Goal: Information Seeking & Learning: Learn about a topic

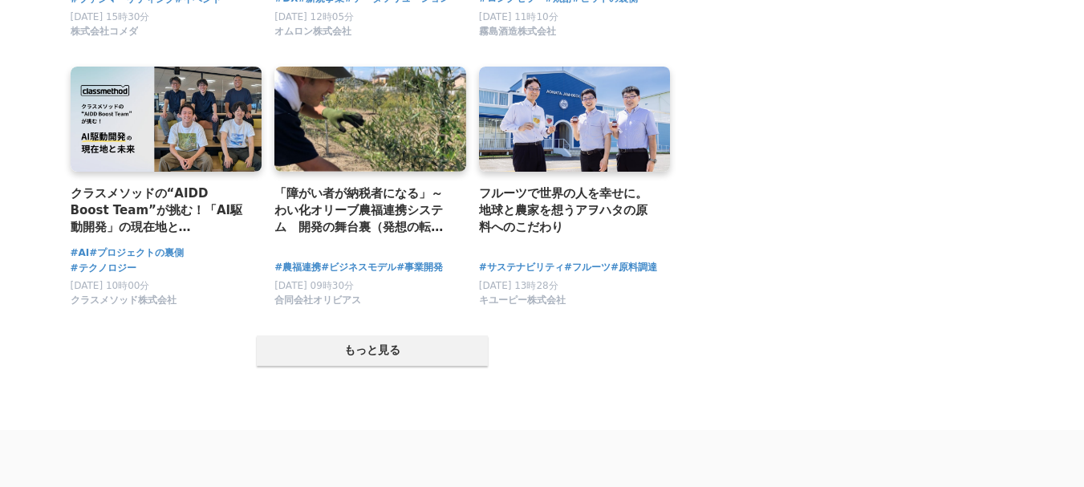
scroll to position [3130, 0]
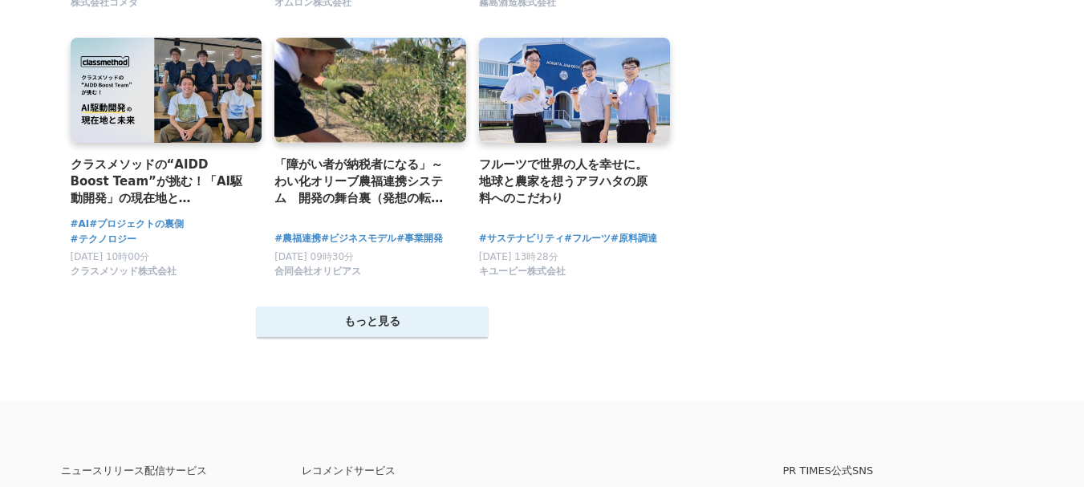
click at [426, 323] on button "もっと見る" at bounding box center [372, 322] width 231 height 30
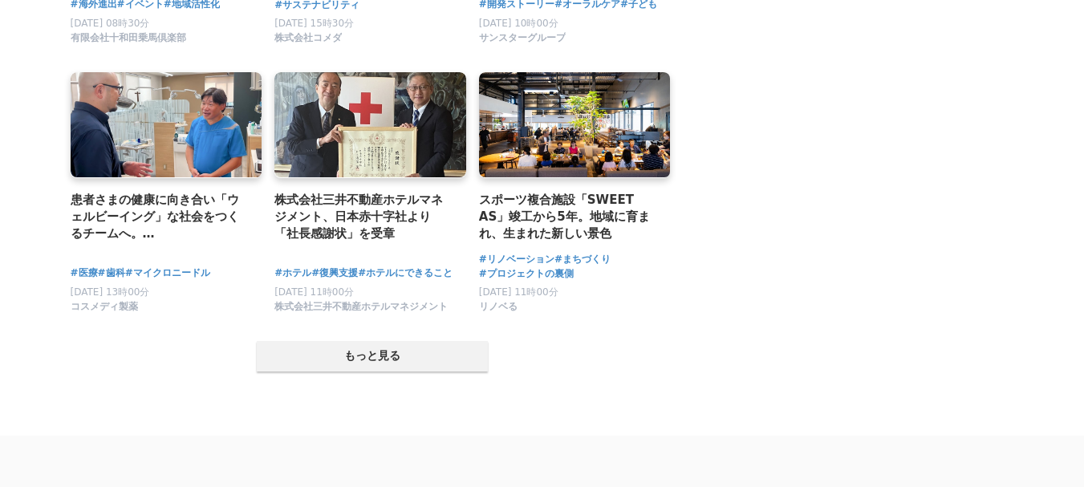
scroll to position [4735, 0]
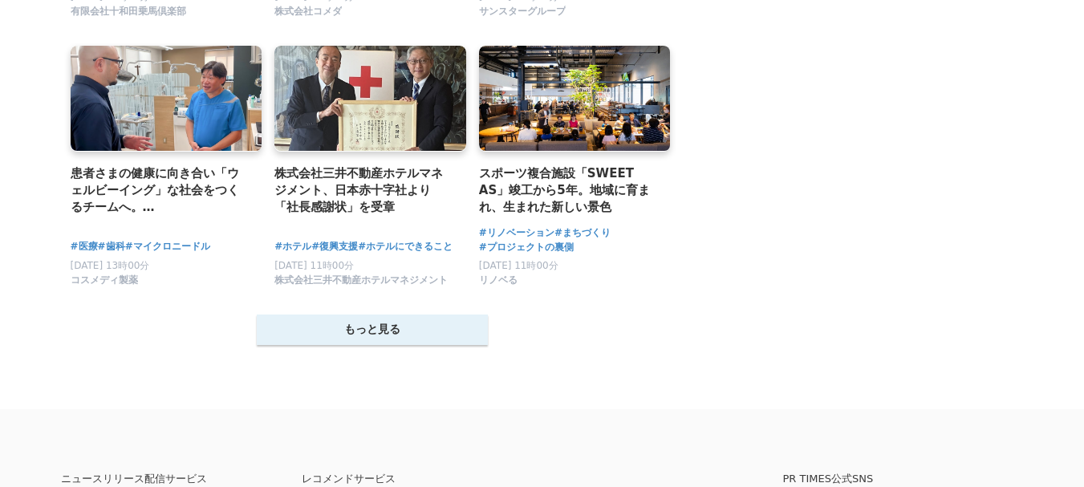
click at [430, 345] on button "もっと見る" at bounding box center [372, 330] width 231 height 30
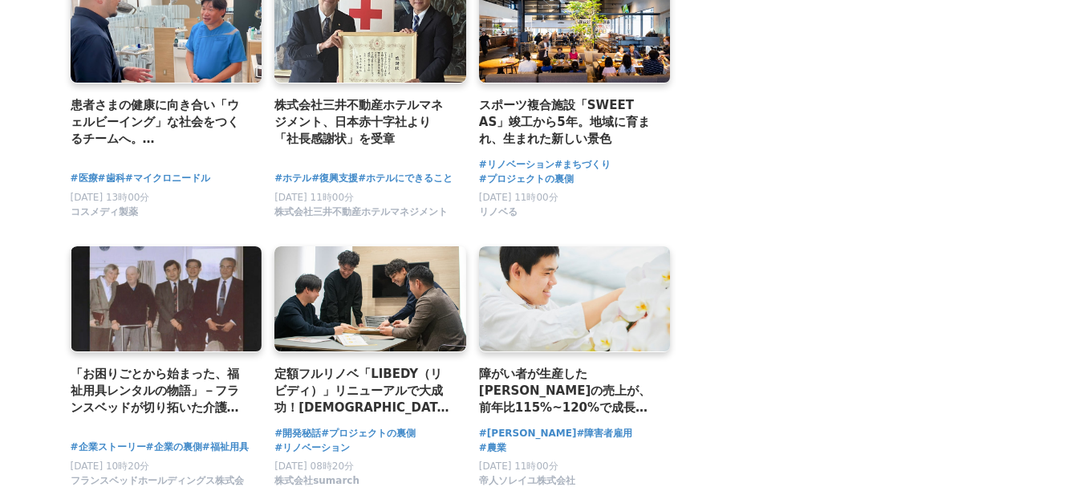
scroll to position [4976, 0]
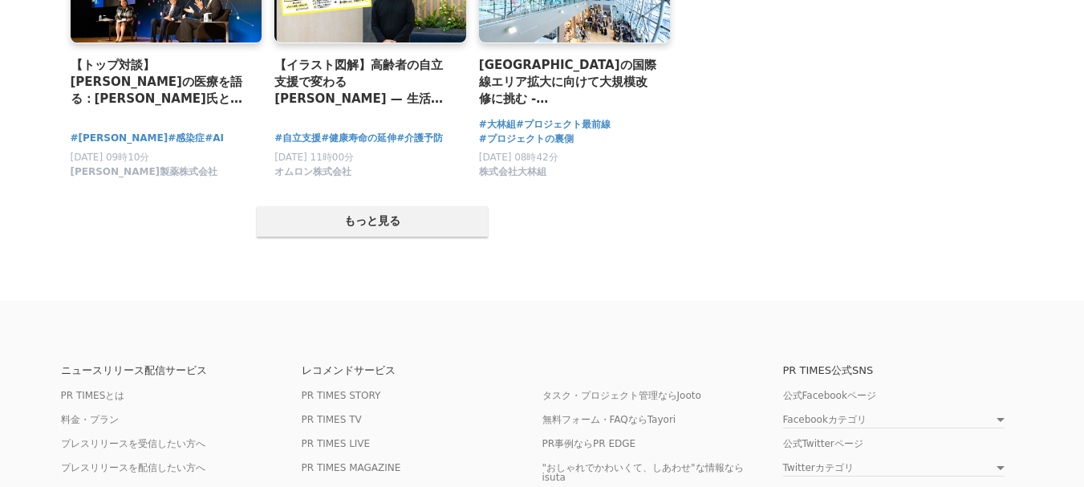
scroll to position [6501, 0]
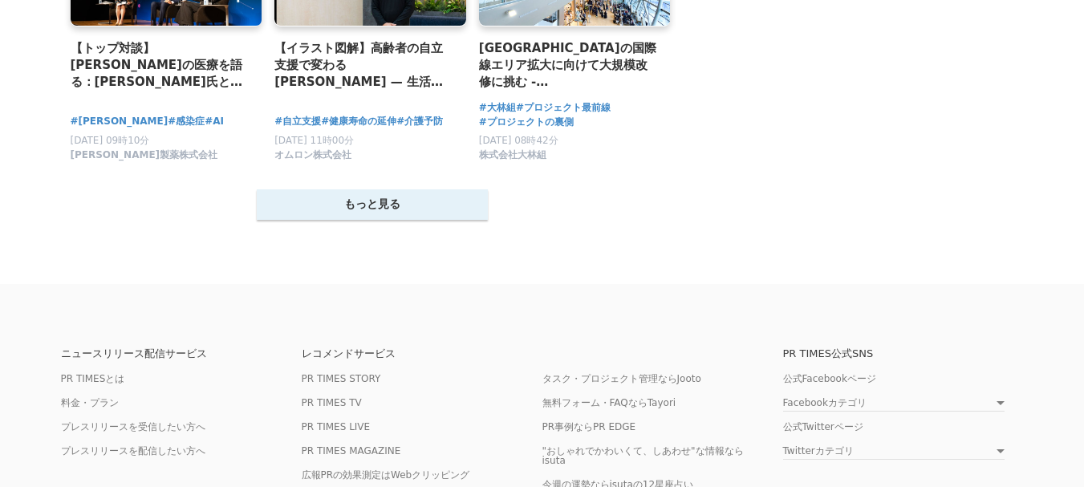
click at [447, 220] on button "もっと見る" at bounding box center [372, 204] width 231 height 30
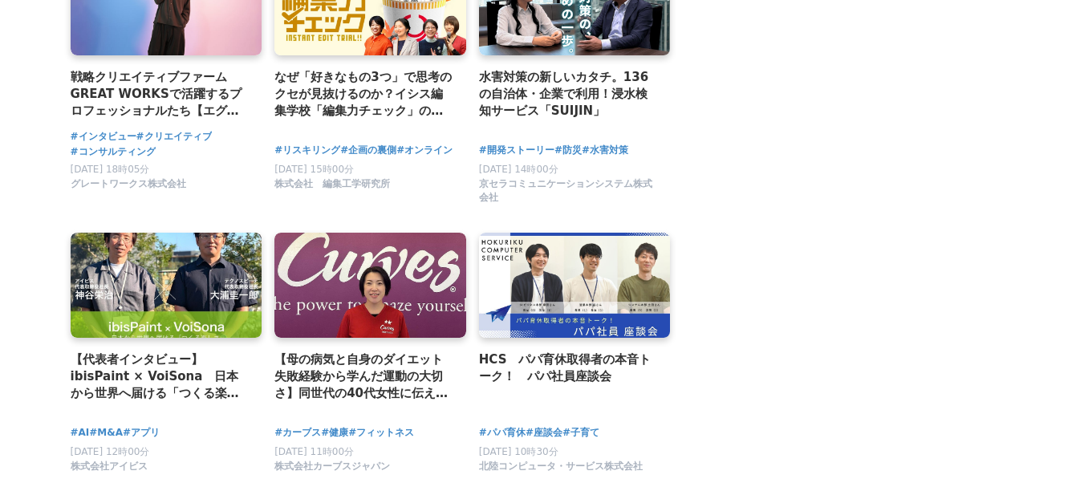
scroll to position [0, 0]
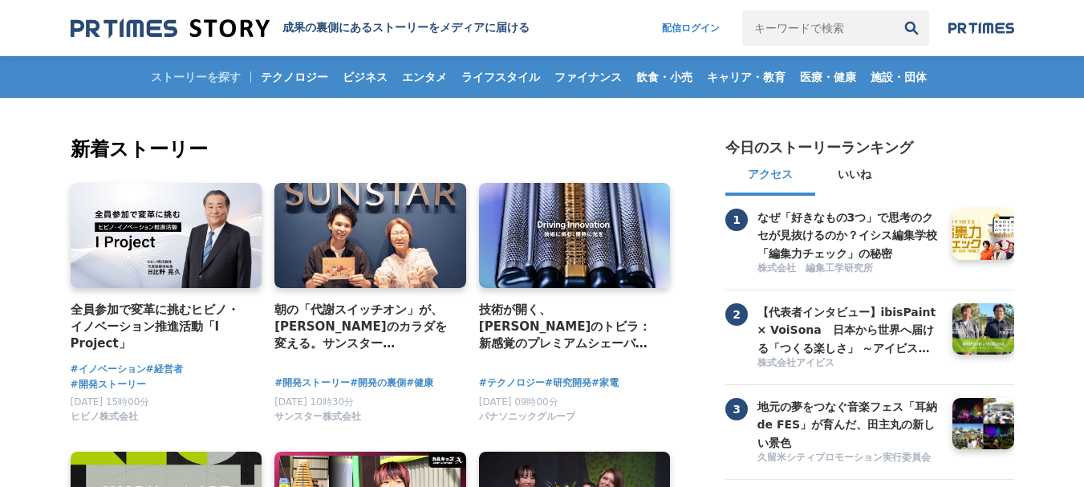
click at [975, 33] on img at bounding box center [982, 28] width 66 height 13
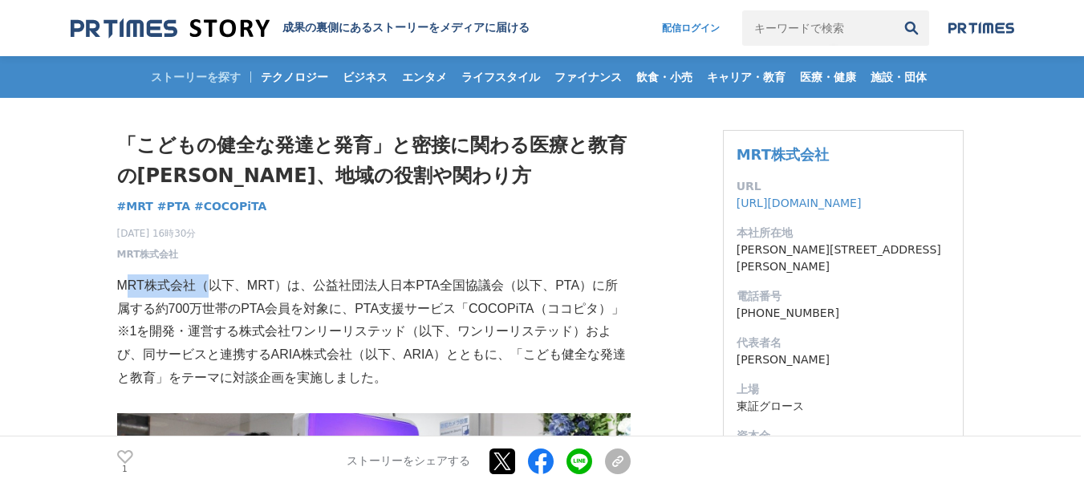
drag, startPoint x: 126, startPoint y: 288, endPoint x: 210, endPoint y: 286, distance: 84.3
click at [210, 286] on p "MRT株式会社（以下、MRT）は、公益社団法人日本PTA全国協議会（以下、PTA）に所属する約700万世帯のPTA会員を対象に、PTA支援サービス「COCOP…" at bounding box center [374, 332] width 514 height 116
copy p "MRT株式会社"
click at [441, 214] on div "「こどもの健全な発達と発育」と密接に関わる医療と教育の[PERSON_NAME]、地域の役割や関わり方 MRT #MRT #PTA #COCOPiTA 1" at bounding box center [374, 196] width 514 height 132
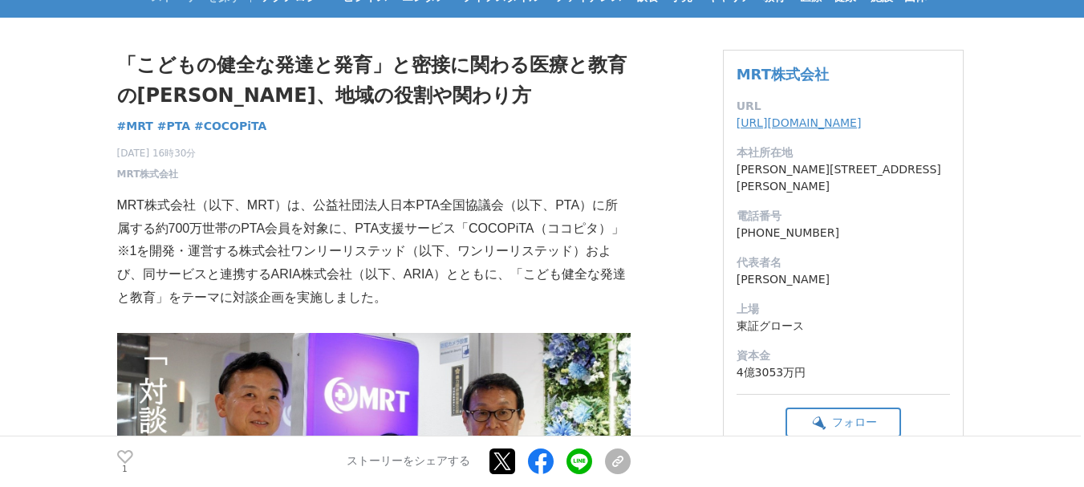
click at [822, 118] on link "[URL][DOMAIN_NAME]" at bounding box center [799, 122] width 125 height 13
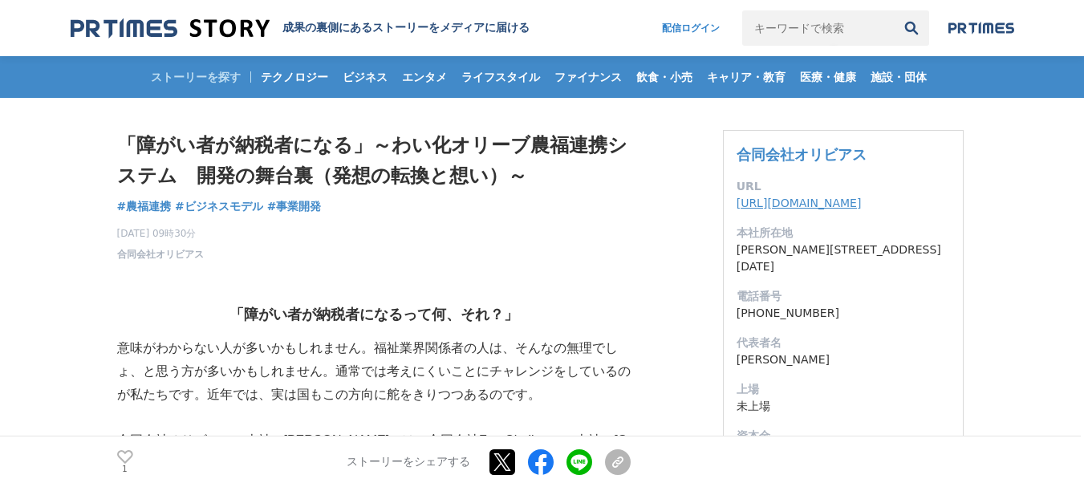
click at [810, 202] on link "https://www.oliveious.net" at bounding box center [799, 203] width 125 height 13
drag, startPoint x: 873, startPoint y: 150, endPoint x: 742, endPoint y: 150, distance: 130.8
click at [742, 150] on h3 "合同会社オリビアス" at bounding box center [843, 155] width 213 height 22
copy link "合同会社オリビアス"
drag, startPoint x: 815, startPoint y: 294, endPoint x: 731, endPoint y: 293, distance: 83.5
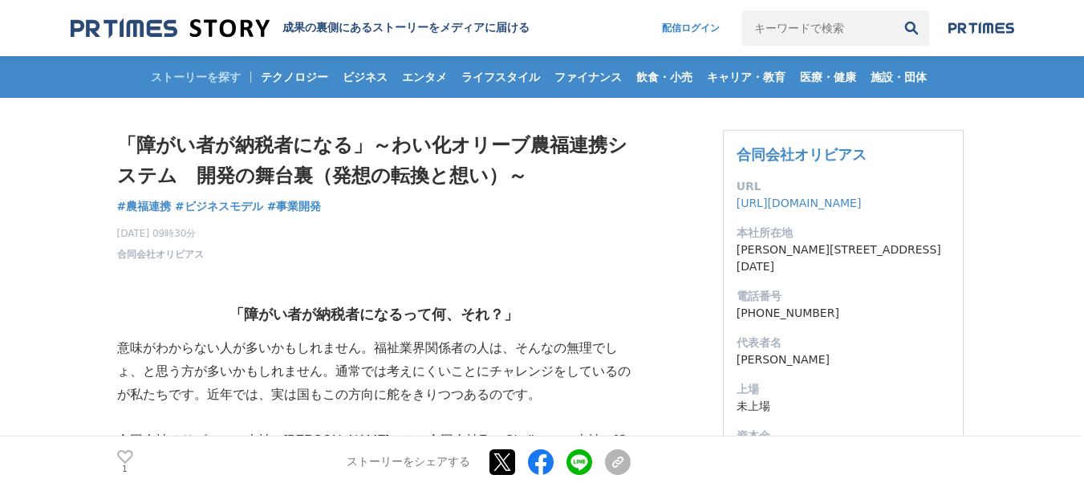
click at [731, 293] on div "合同会社オリビアス URL https://www.oliveious.net 本社所在地 東京都杉並区久我山5-9-10 電話番号 03-4283-4556…" at bounding box center [843, 353] width 241 height 446
copy dd "03-4283-4556"
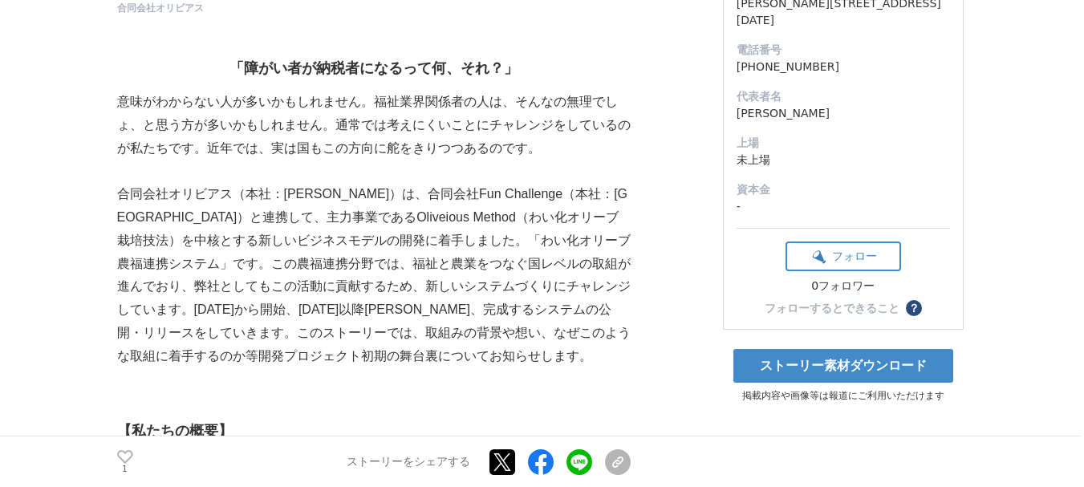
scroll to position [241, 0]
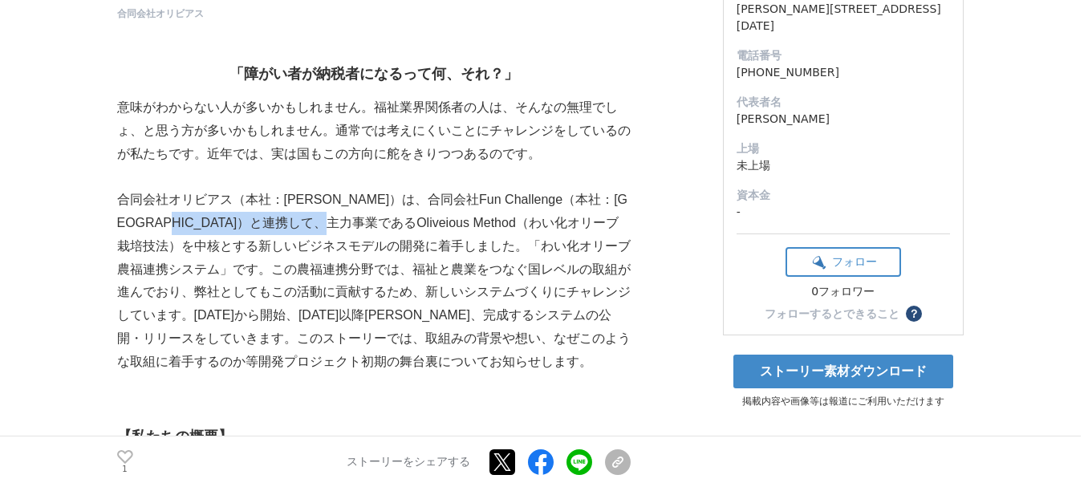
drag, startPoint x: 269, startPoint y: 225, endPoint x: 376, endPoint y: 226, distance: 107.6
click at [376, 226] on p "合同会社オリビアス（本社：東京都）は、合同会社Fun Challenge（本社：埼玉県）と連携して、主力事業であるOliveious Method（わい化オリ…" at bounding box center [374, 281] width 514 height 185
copy p "Oliveious Method"
click at [587, 222] on p "合同会社オリビアス（本社：東京都）は、合同会社Fun Challenge（本社：埼玉県）と連携して、主力事業であるOliveious Method（わい化オリ…" at bounding box center [374, 281] width 514 height 185
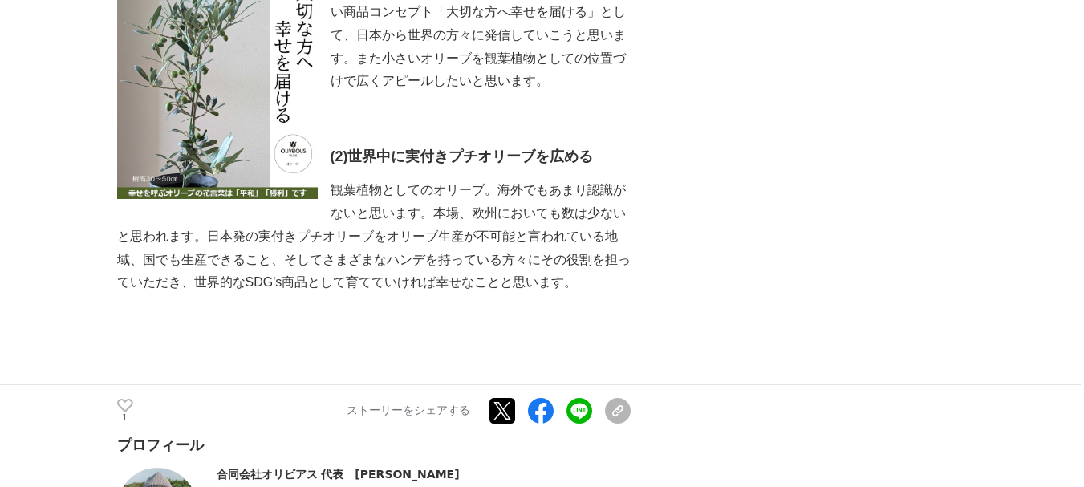
scroll to position [8186, 0]
drag, startPoint x: 348, startPoint y: 162, endPoint x: 490, endPoint y: 161, distance: 142.1
copy h2 "LIVEIOUS PLUS"
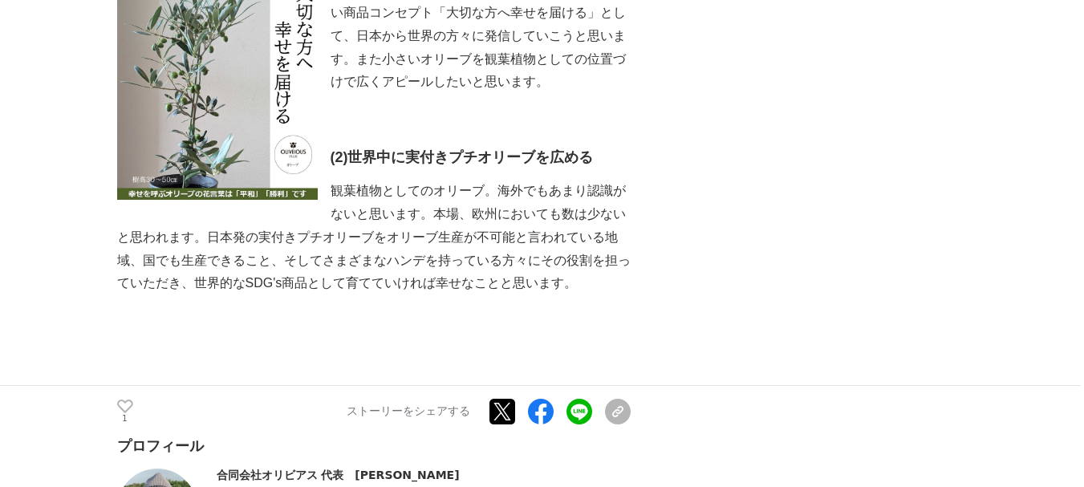
drag, startPoint x: 337, startPoint y: 157, endPoint x: 523, endPoint y: 161, distance: 186.2
copy h2 "OLIVEIOUS PLUS"
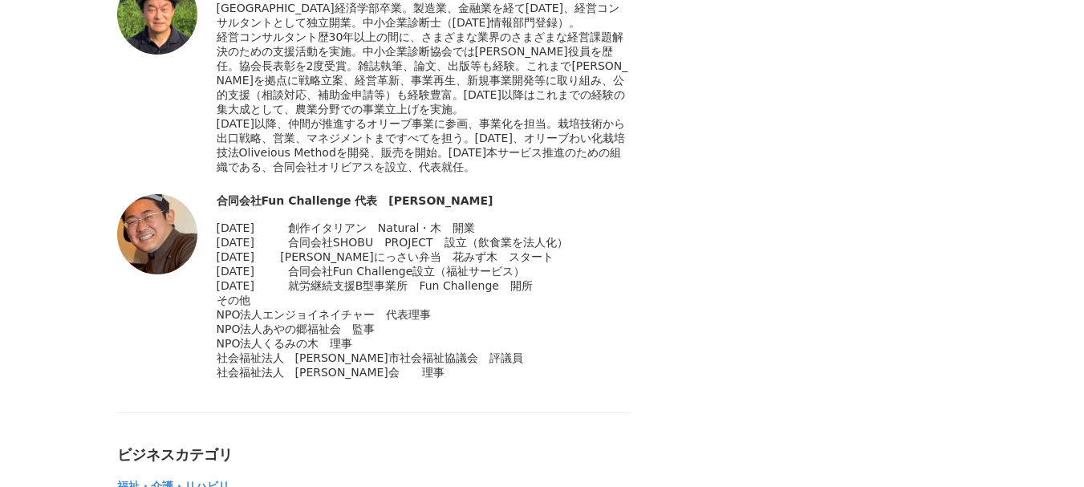
scroll to position [8828, 0]
